Goal: Information Seeking & Learning: Learn about a topic

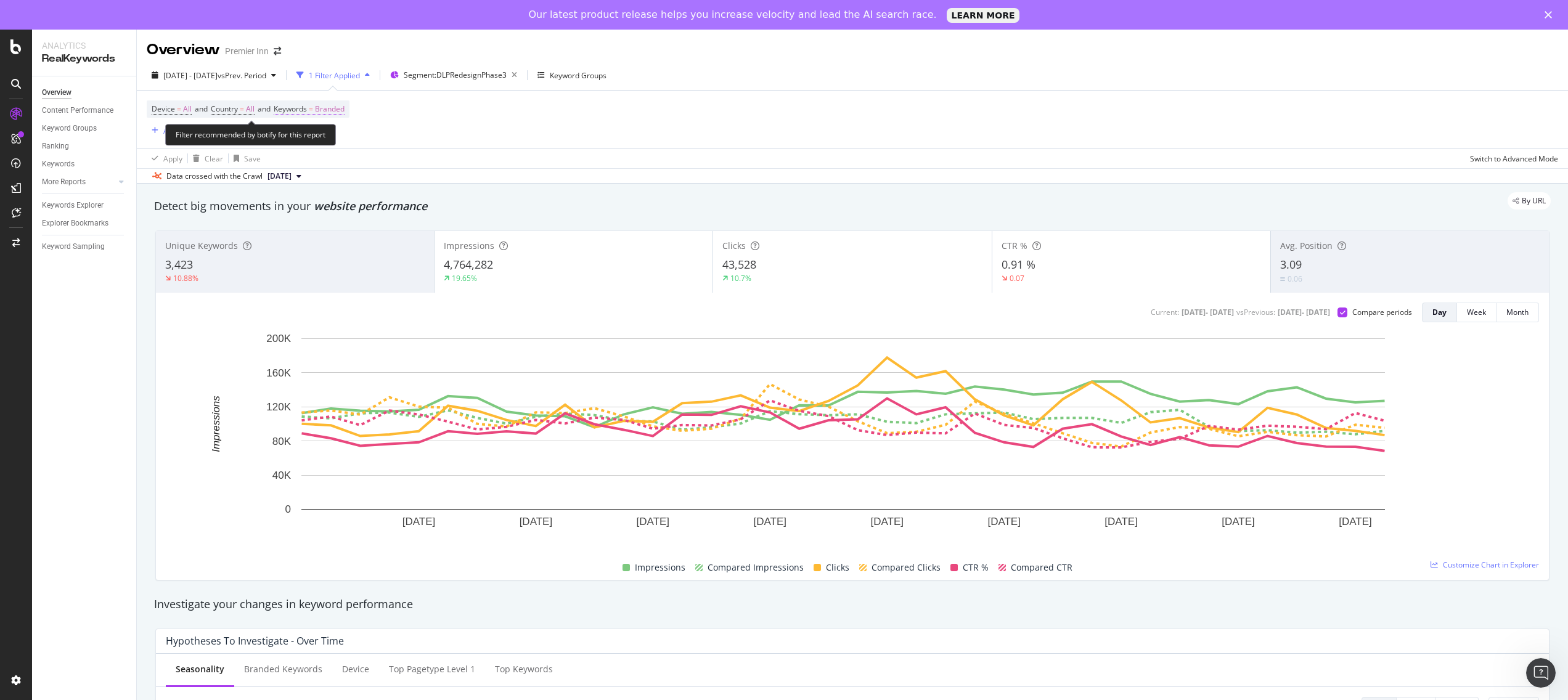
click at [307, 109] on span "Keywords" at bounding box center [290, 108] width 33 height 10
click at [321, 142] on span "Branded" at bounding box center [308, 139] width 35 height 10
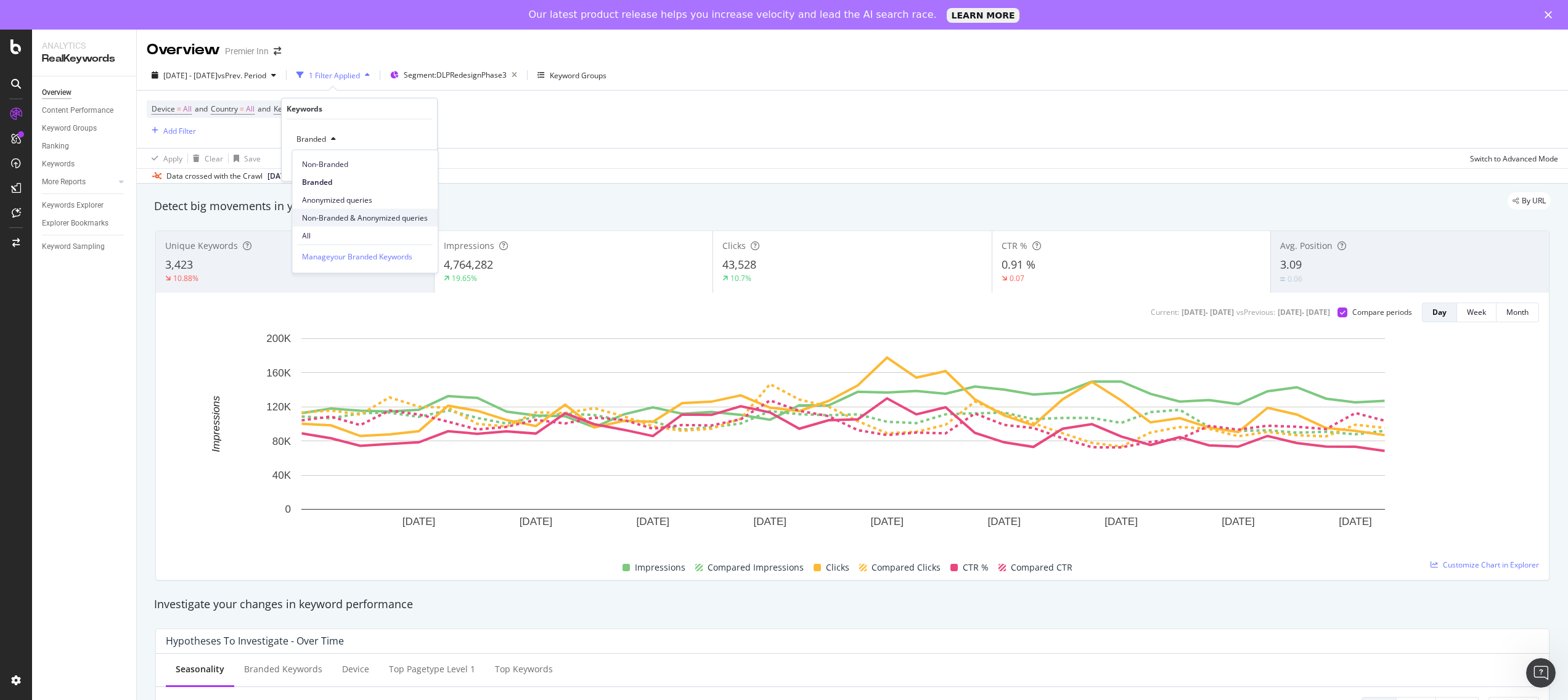
click at [333, 223] on span "Non-Branded & Anonymized queries" at bounding box center [365, 217] width 126 height 11
click at [334, 141] on span "Non-Branded & Anonymized queries" at bounding box center [357, 139] width 130 height 10
click at [341, 232] on span "All" at bounding box center [367, 235] width 129 height 11
click at [415, 161] on div "Apply" at bounding box center [418, 164] width 19 height 10
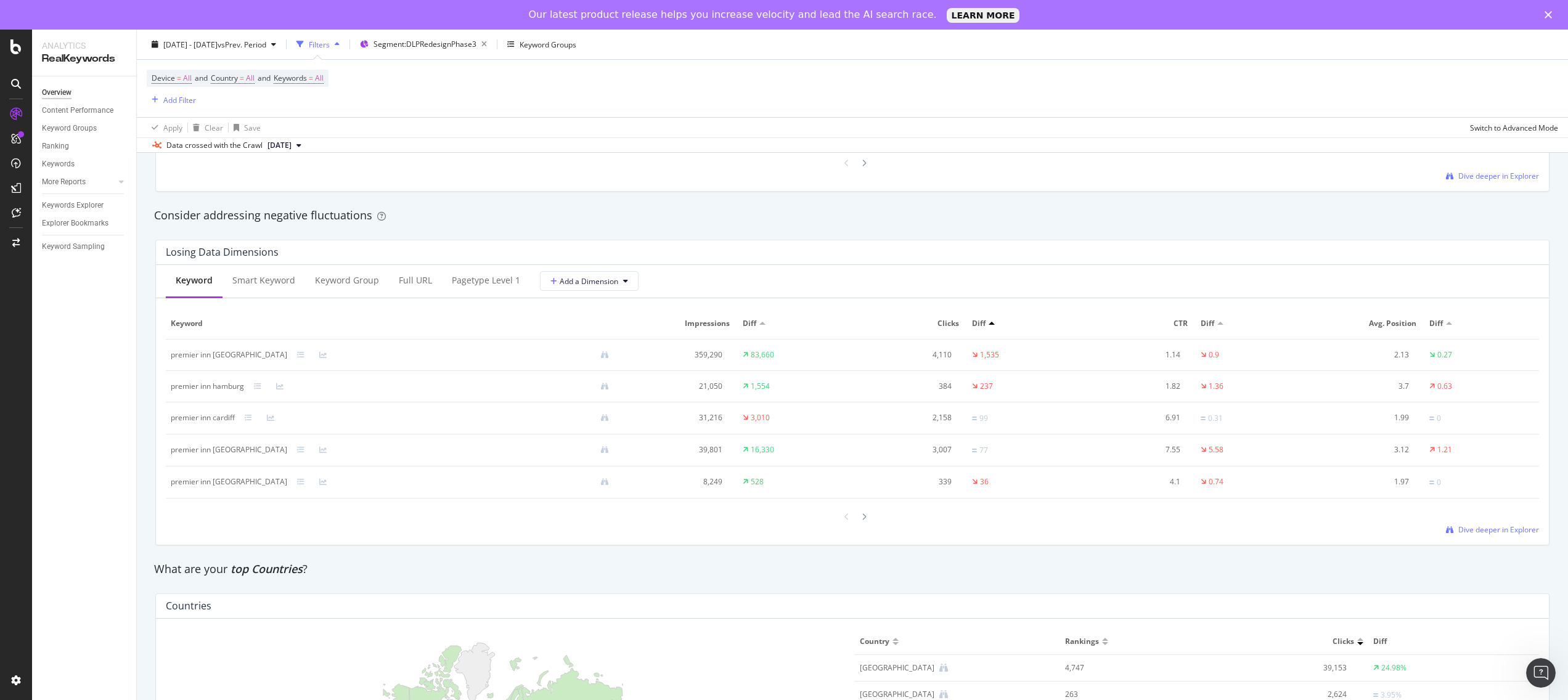
scroll to position [1807, 0]
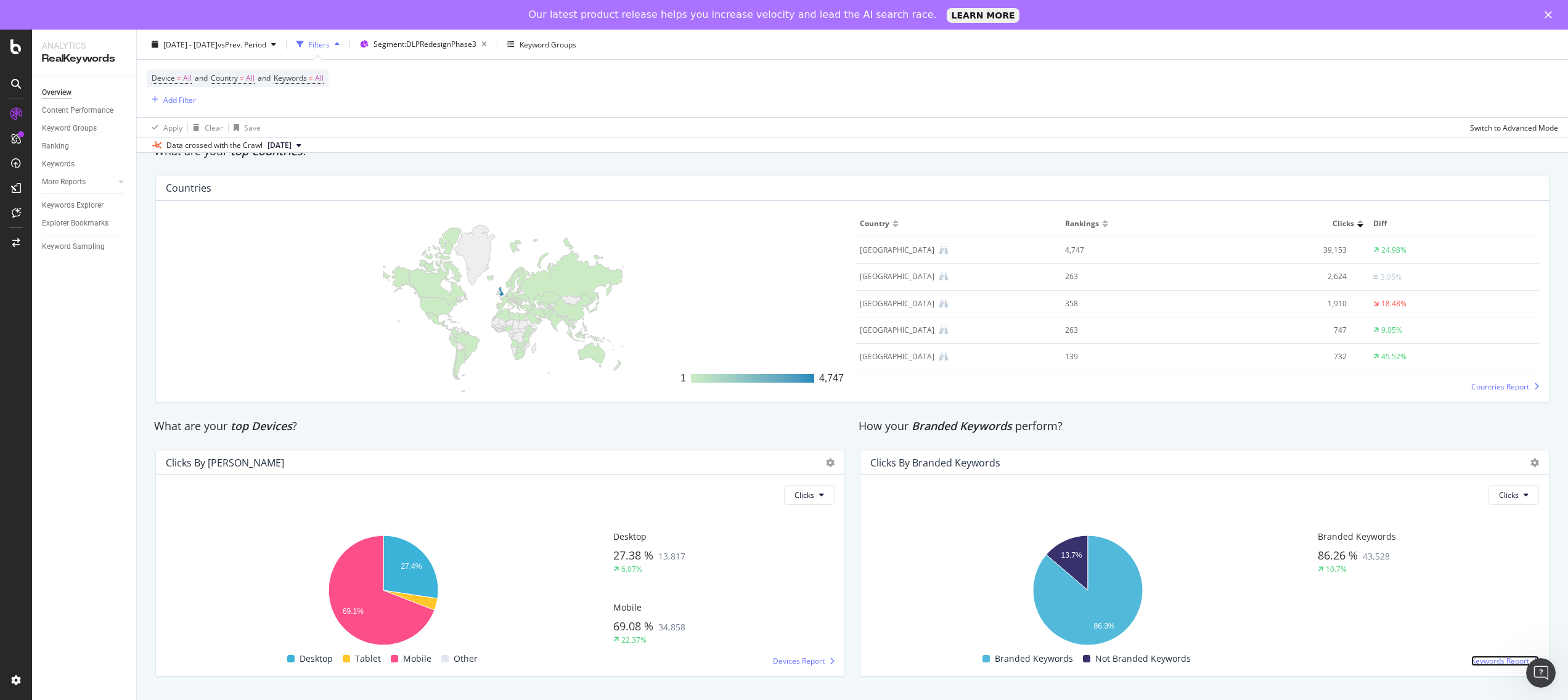
click at [1480, 663] on span "Keywords Report" at bounding box center [1499, 661] width 58 height 10
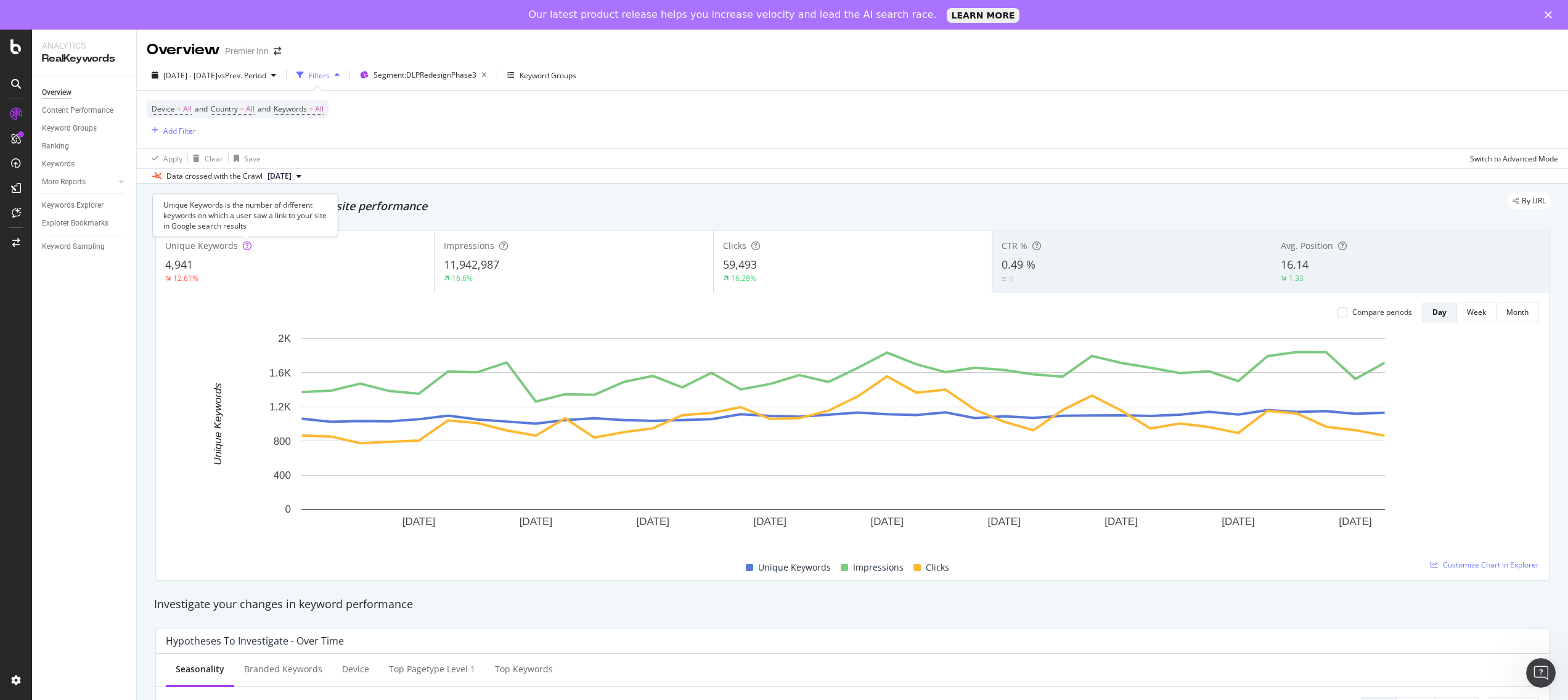
click at [244, 244] on icon at bounding box center [247, 246] width 9 height 9
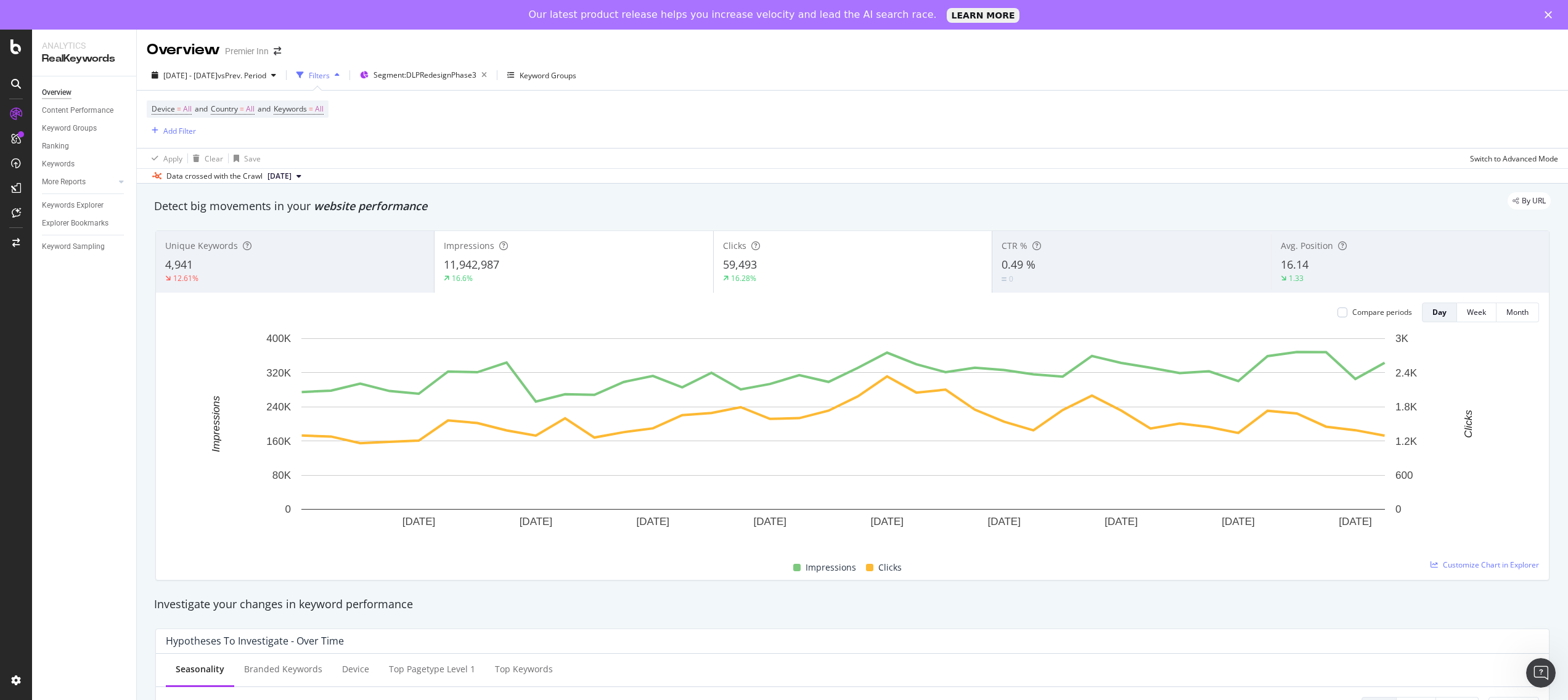
click at [608, 270] on div "11,942,987" at bounding box center [573, 265] width 259 height 16
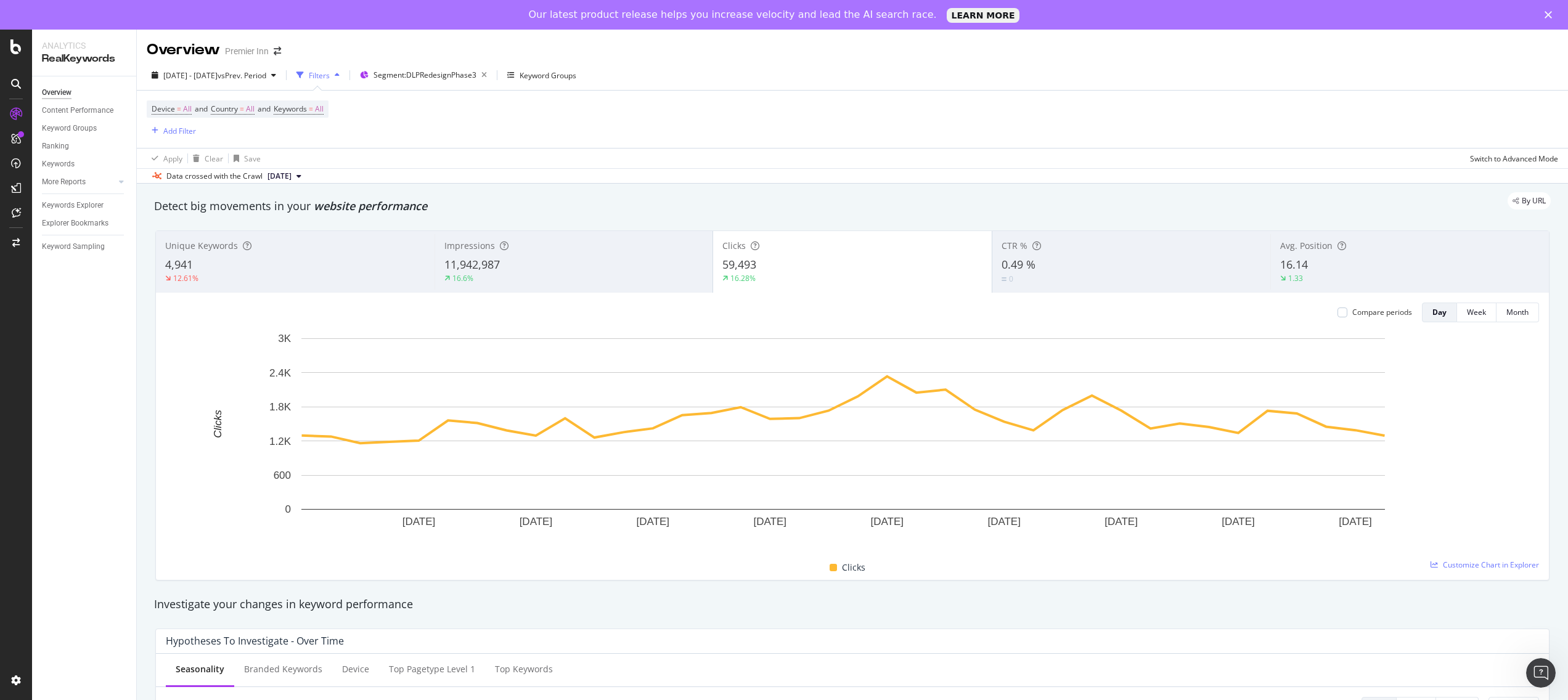
click at [876, 269] on div "59,493" at bounding box center [852, 265] width 260 height 16
click at [271, 268] on div "4,941" at bounding box center [295, 265] width 260 height 16
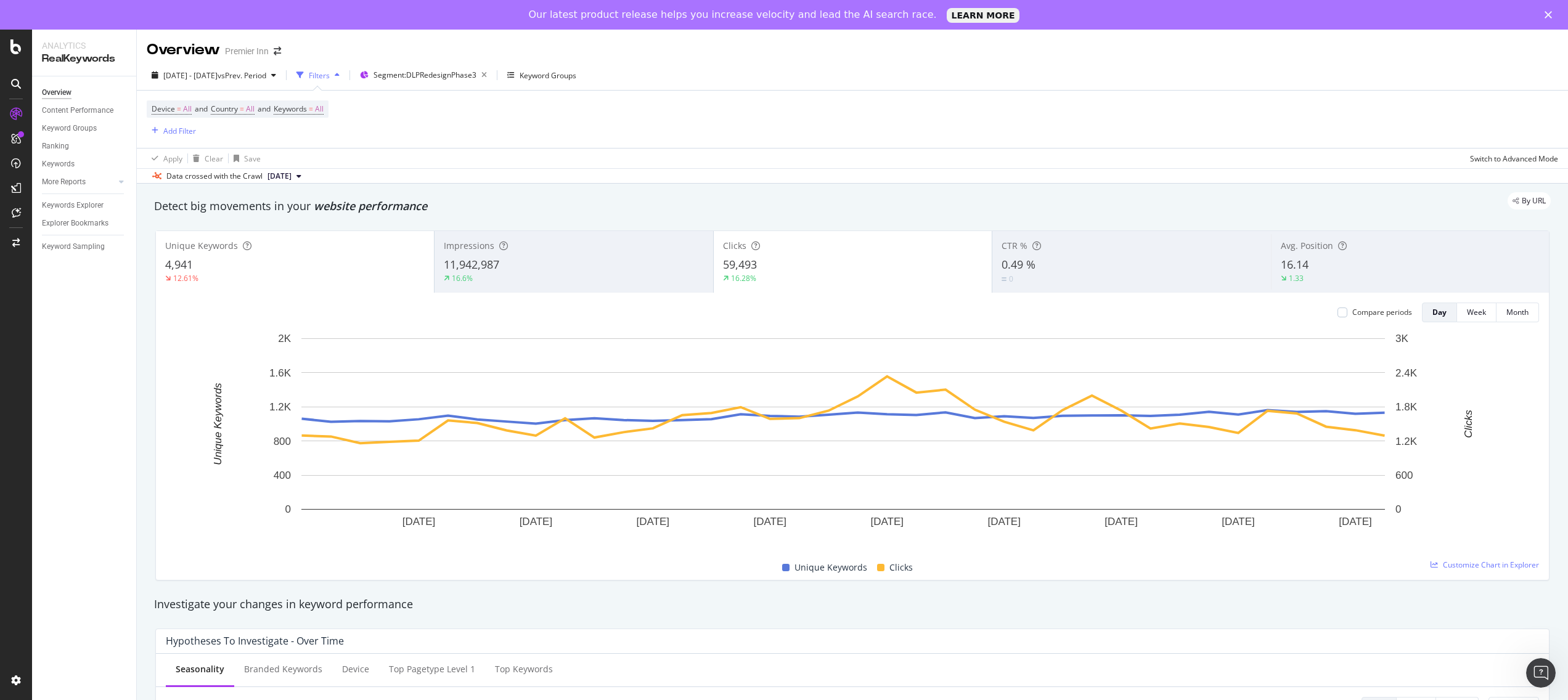
click at [820, 263] on div "59,493" at bounding box center [852, 265] width 259 height 16
